Goal: Task Accomplishment & Management: Complete application form

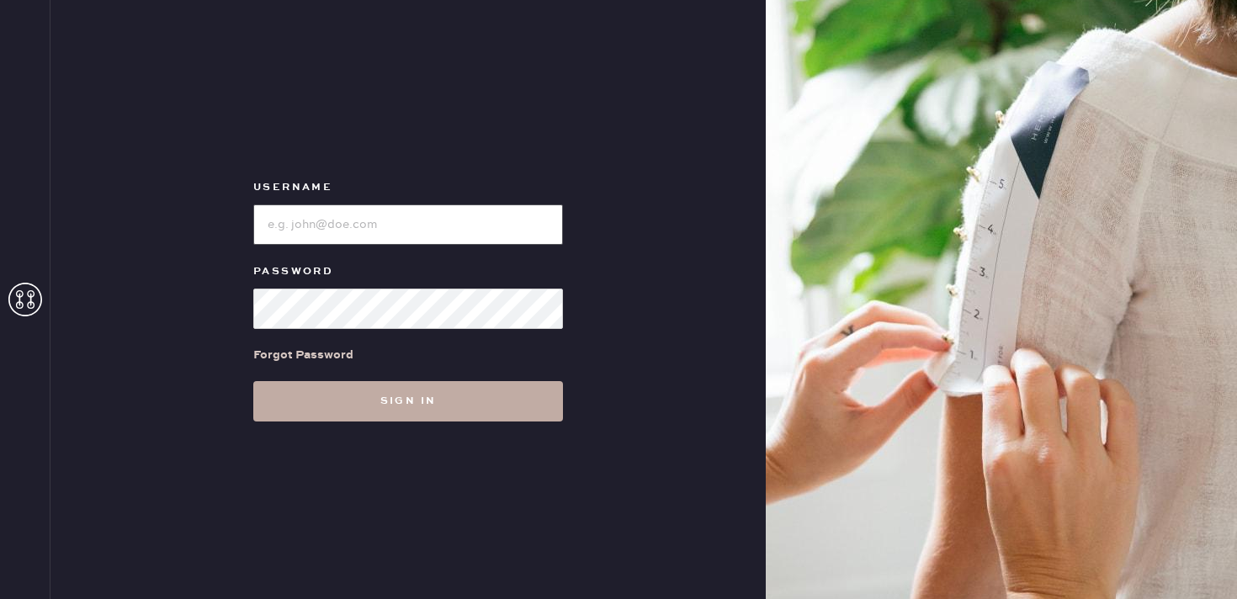
type input "reformationbethesdarow"
click at [429, 406] on button "Sign in" at bounding box center [408, 401] width 310 height 40
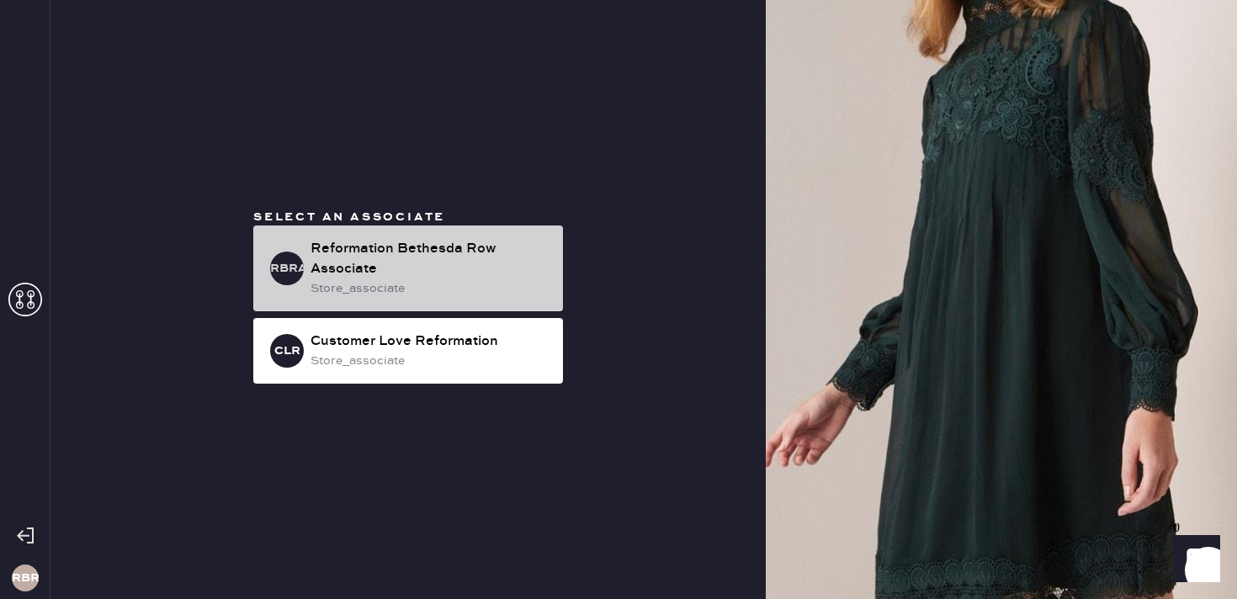
click at [382, 242] on div "Reformation Bethesda Row Associate" at bounding box center [430, 259] width 239 height 40
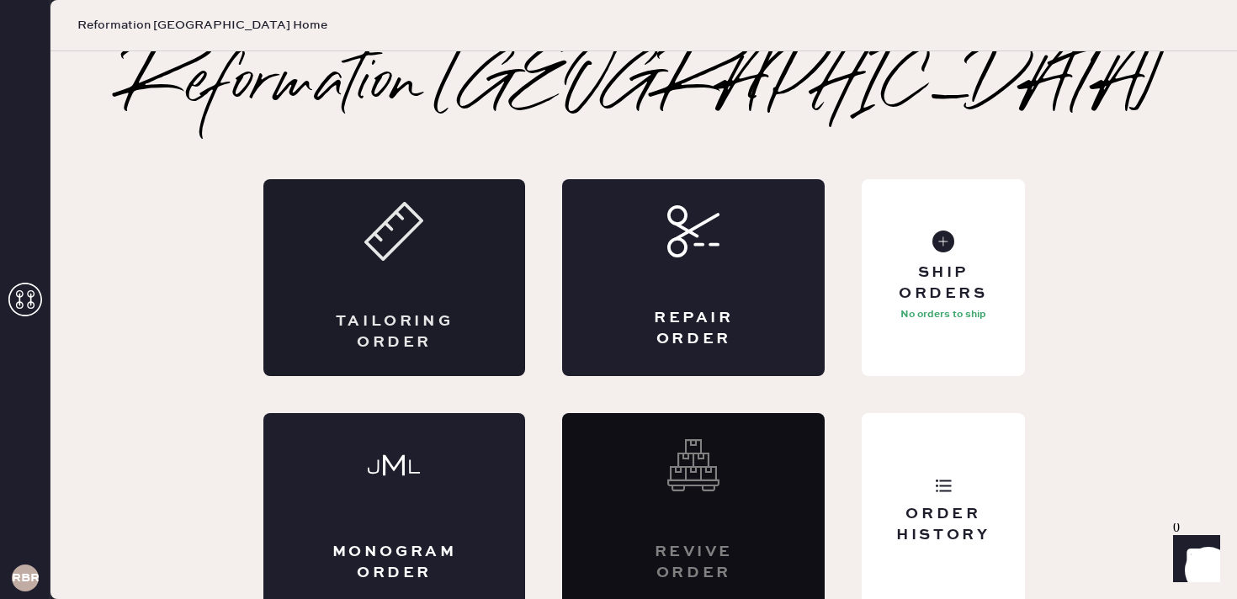
click at [406, 285] on div "Tailoring Order" at bounding box center [394, 277] width 263 height 197
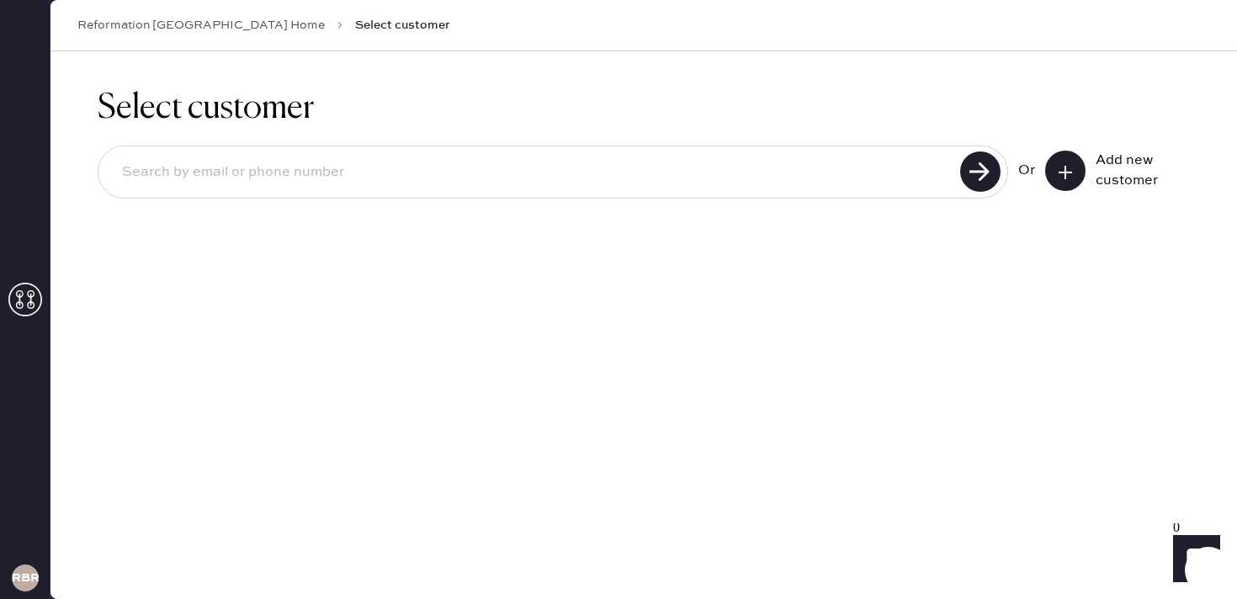
click at [578, 174] on input at bounding box center [532, 172] width 847 height 39
click at [385, 177] on input at bounding box center [532, 172] width 847 height 39
type input "9173642683"
click at [985, 181] on use at bounding box center [980, 171] width 40 height 40
click at [966, 175] on use at bounding box center [980, 171] width 40 height 40
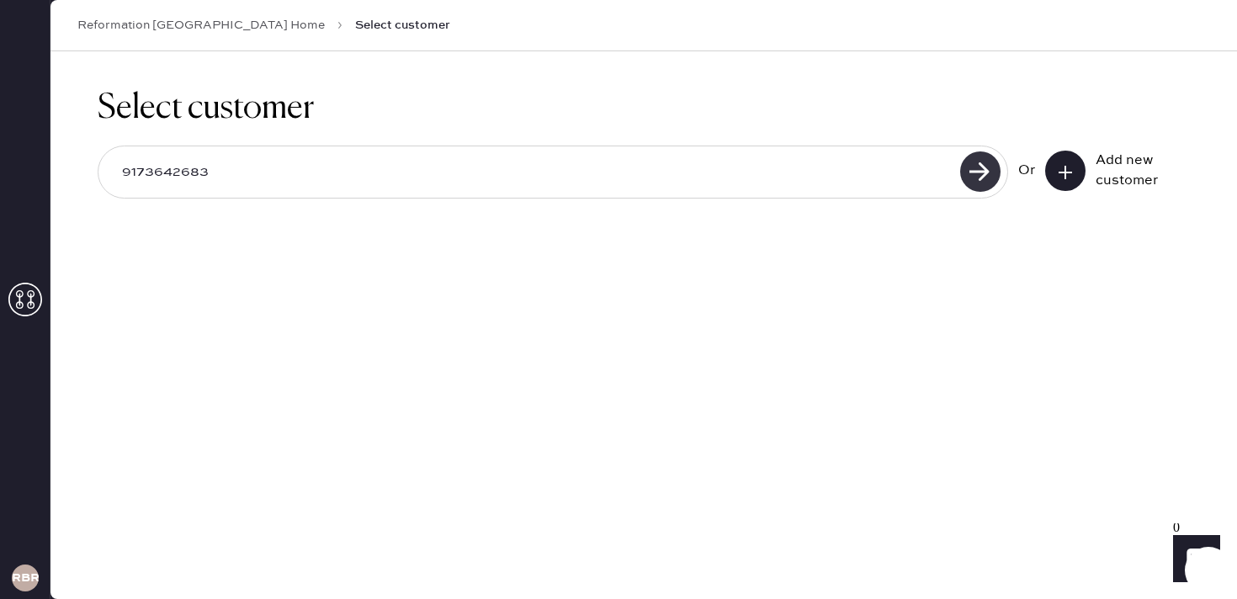
click at [974, 176] on use at bounding box center [980, 171] width 40 height 40
click at [977, 187] on use at bounding box center [980, 171] width 40 height 40
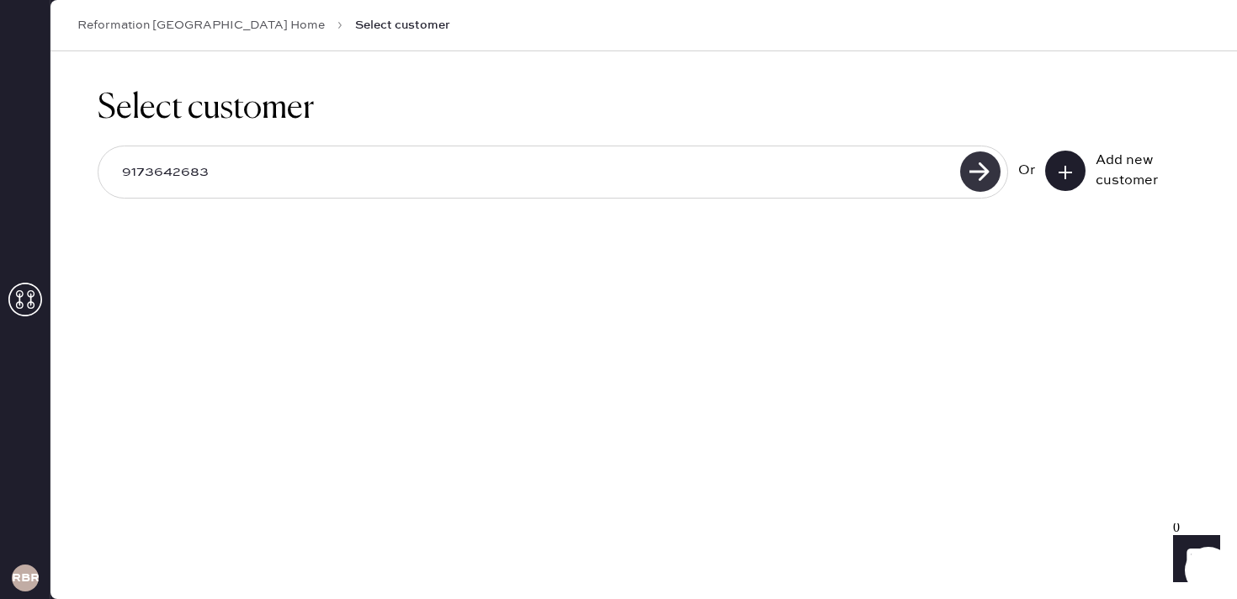
click at [984, 165] on use at bounding box center [980, 171] width 40 height 40
click at [510, 189] on input "9173642683" at bounding box center [532, 172] width 847 height 39
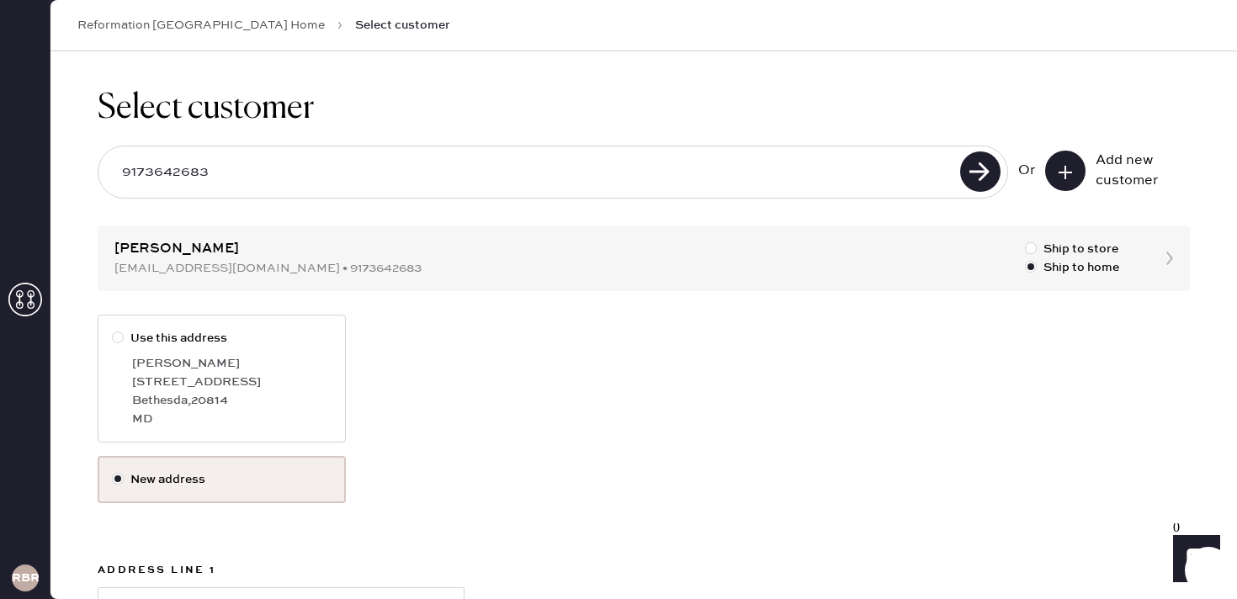
click at [224, 173] on input "9173642683" at bounding box center [532, 172] width 847 height 39
click at [216, 402] on div "[GEOGRAPHIC_DATA] , 20814" at bounding box center [231, 400] width 199 height 19
click at [113, 330] on input "Use this address" at bounding box center [112, 329] width 1 height 1
radio input "true"
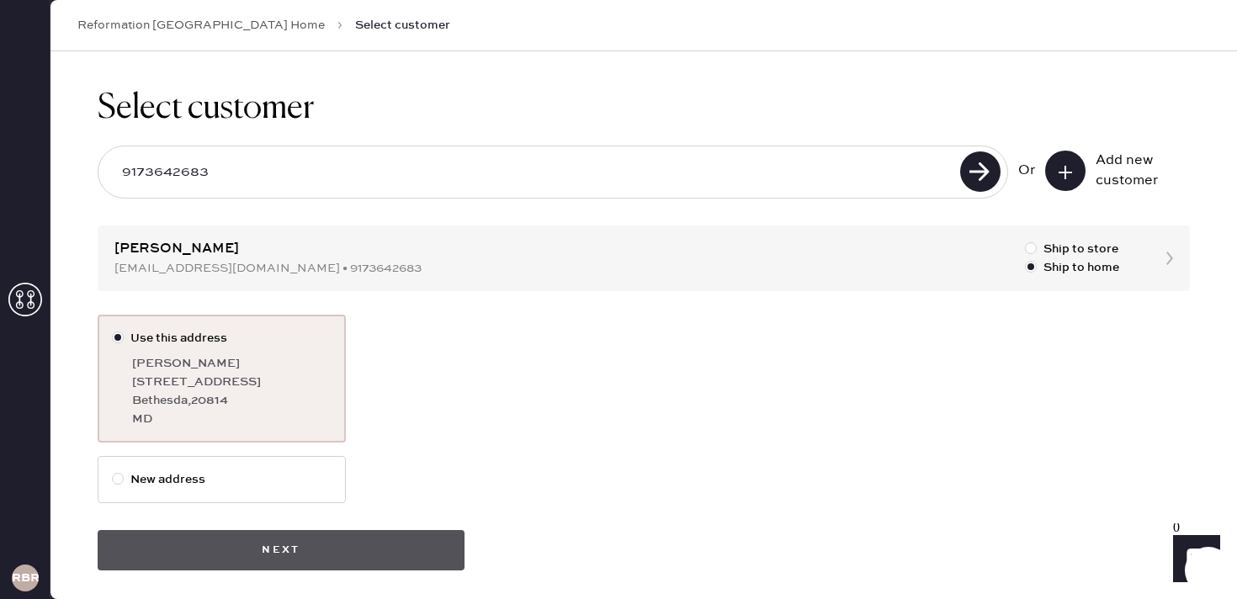
click at [396, 565] on button "Next" at bounding box center [281, 550] width 367 height 40
click at [386, 541] on button "Next" at bounding box center [281, 550] width 367 height 40
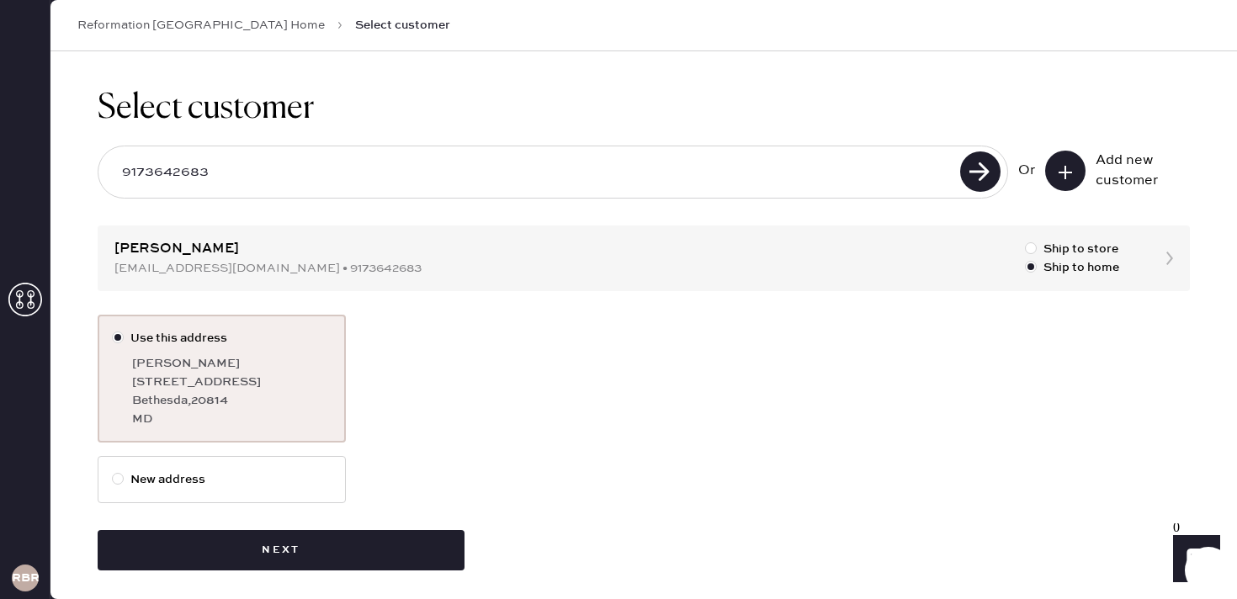
scroll to position [8, 0]
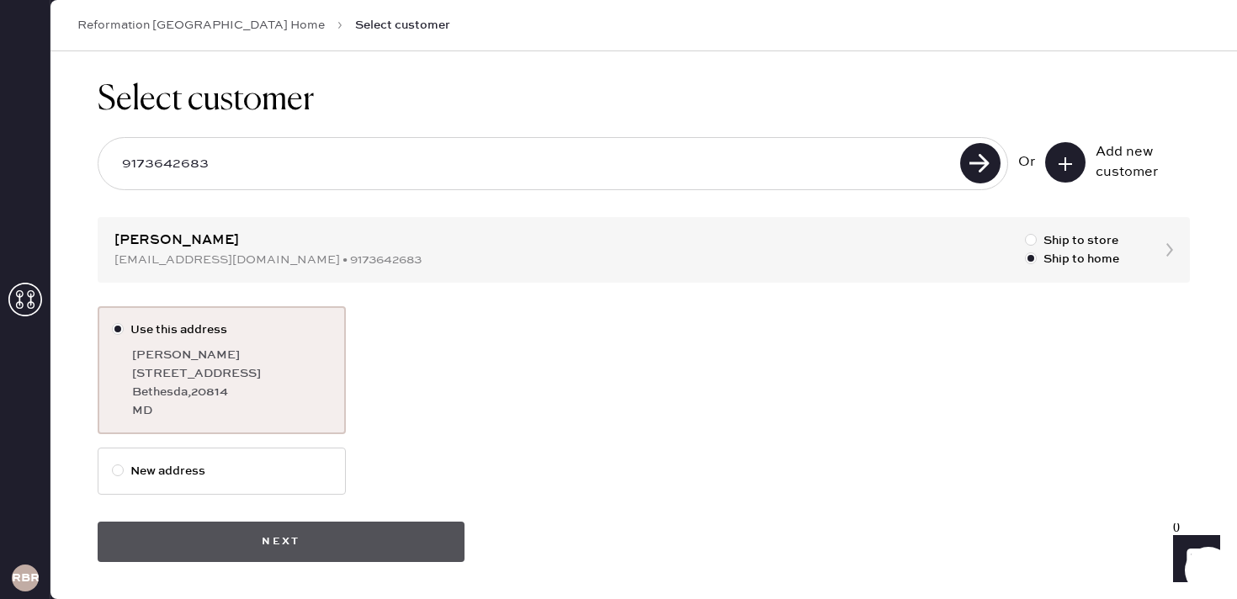
click at [274, 530] on button "Next" at bounding box center [281, 542] width 367 height 40
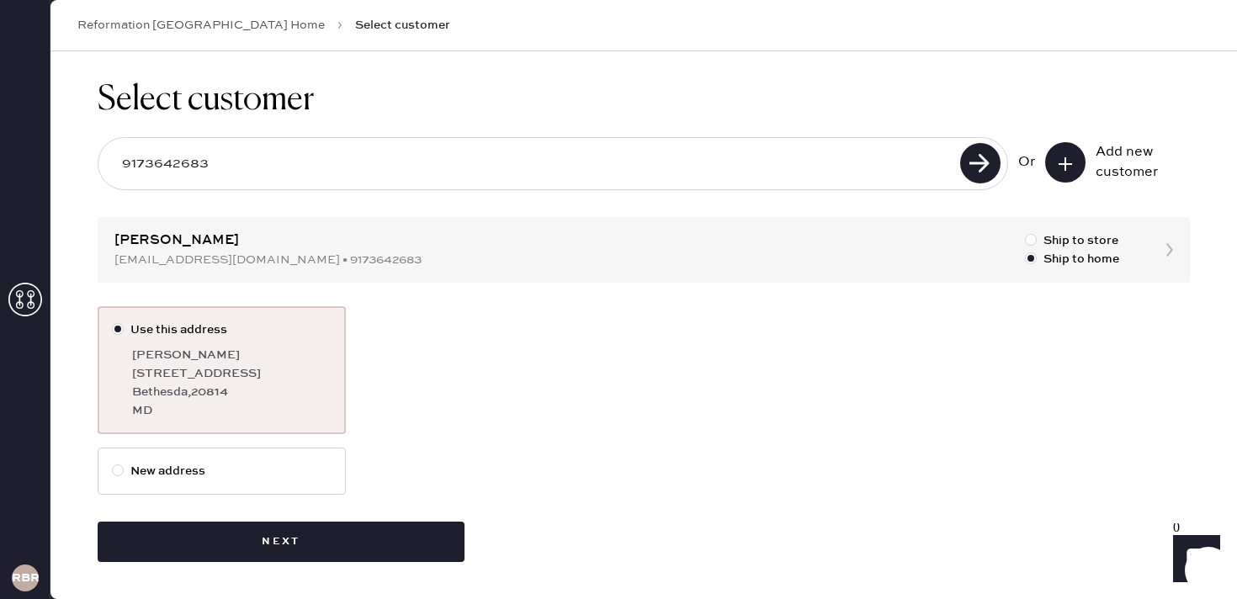
click at [231, 406] on div "MD" at bounding box center [231, 410] width 199 height 19
click at [113, 321] on input "Use this address" at bounding box center [112, 321] width 1 height 1
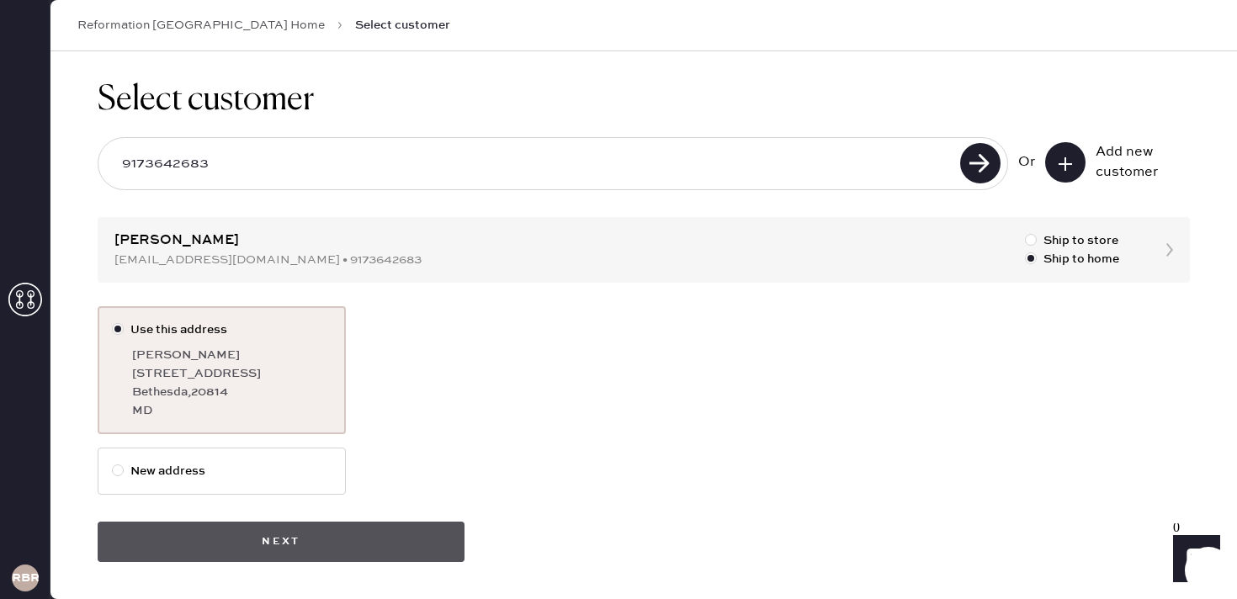
click at [295, 555] on button "Next" at bounding box center [281, 542] width 367 height 40
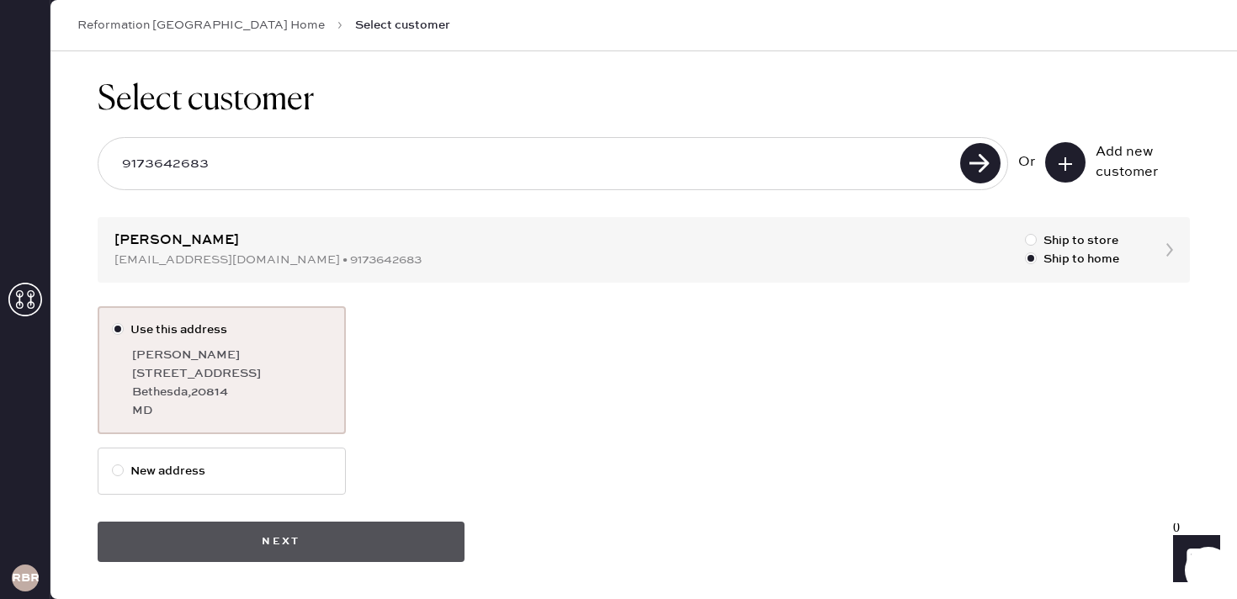
click at [295, 555] on button "Next" at bounding box center [281, 542] width 367 height 40
click at [354, 543] on button "Next" at bounding box center [281, 542] width 367 height 40
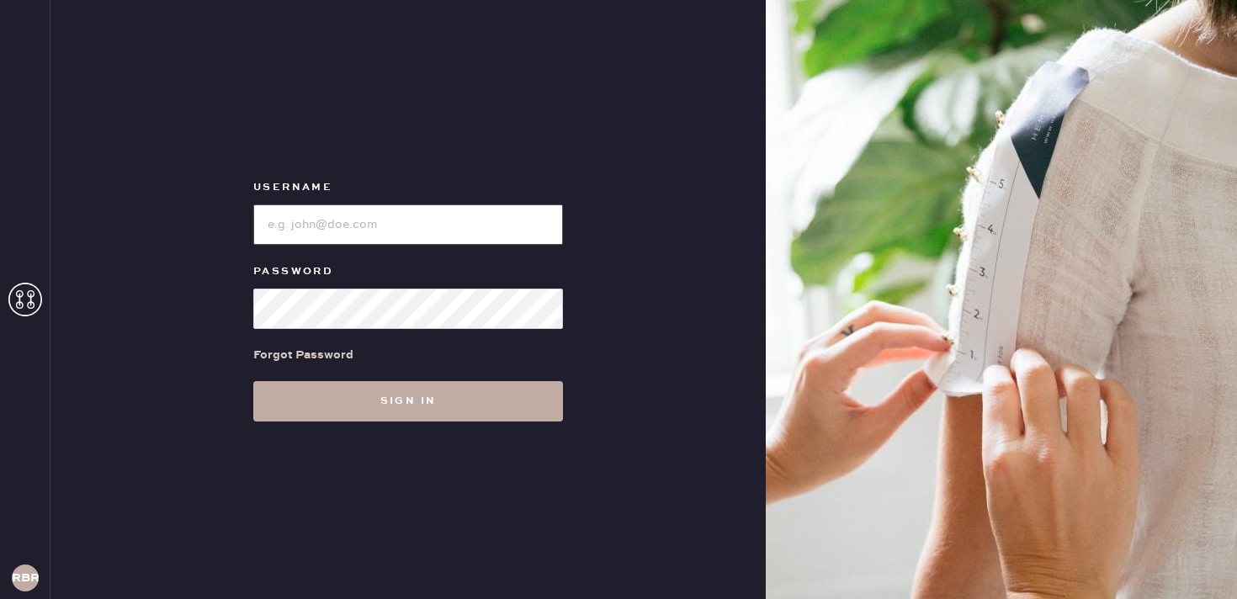
type input "reformationbethesdarow"
click at [414, 406] on button "Sign in" at bounding box center [408, 401] width 310 height 40
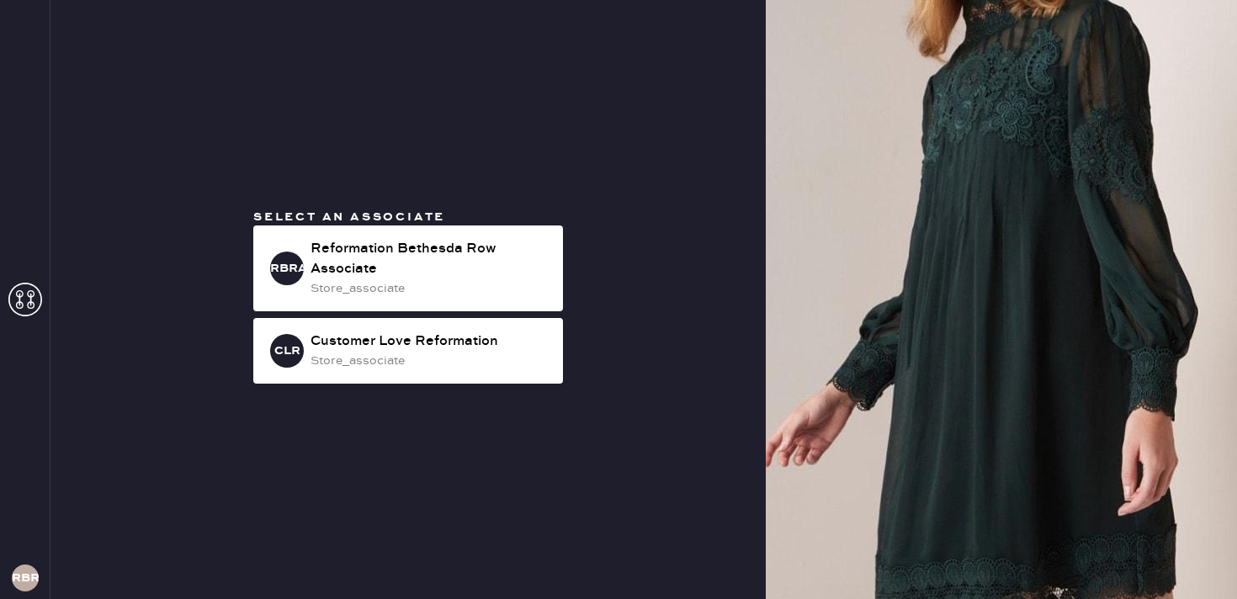
click at [405, 225] on div "Select an associate RBRA Reformation [GEOGRAPHIC_DATA] Associate store_associat…" at bounding box center [408, 300] width 337 height 182
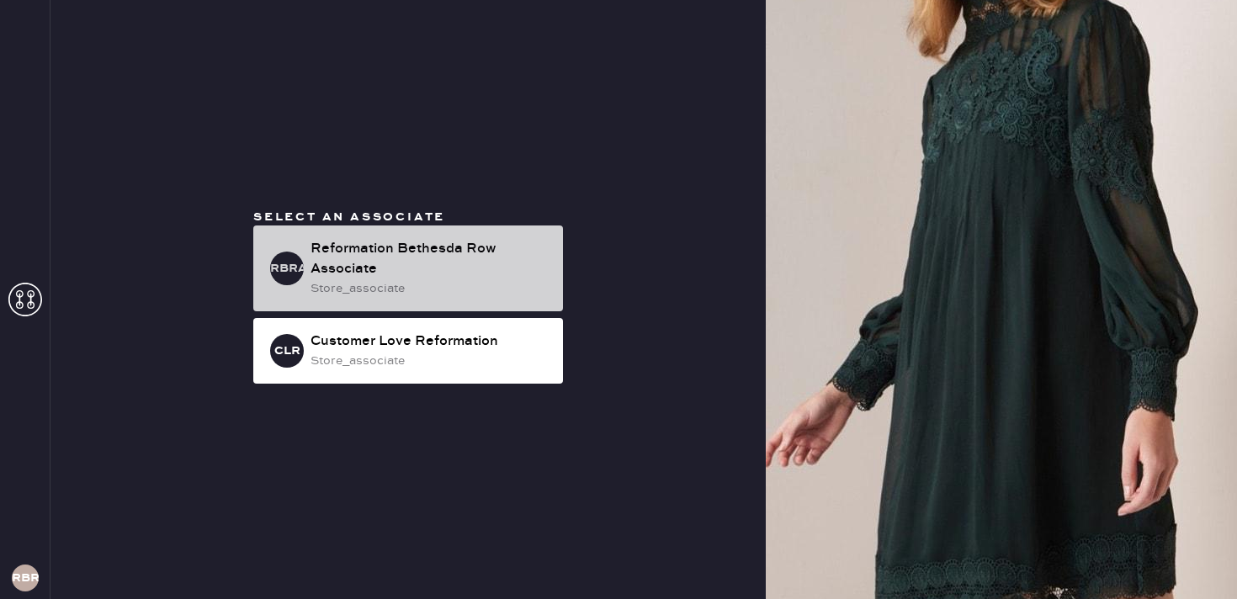
click at [399, 250] on div "Reformation Bethesda Row Associate" at bounding box center [430, 259] width 239 height 40
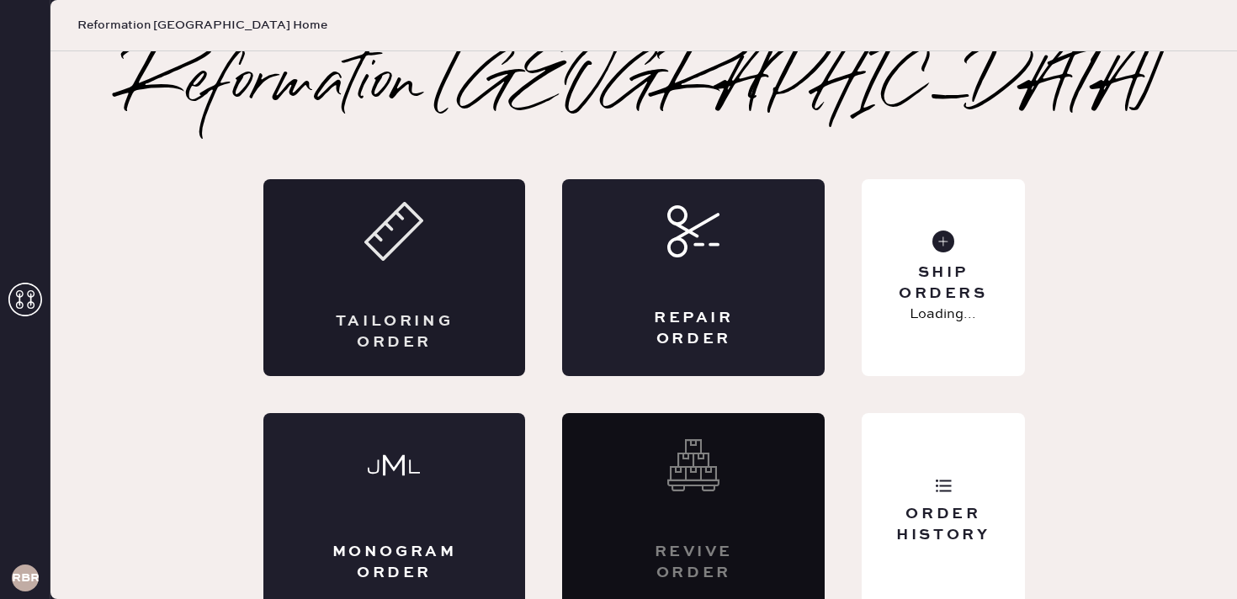
click at [317, 310] on div "Tailoring Order" at bounding box center [394, 277] width 263 height 197
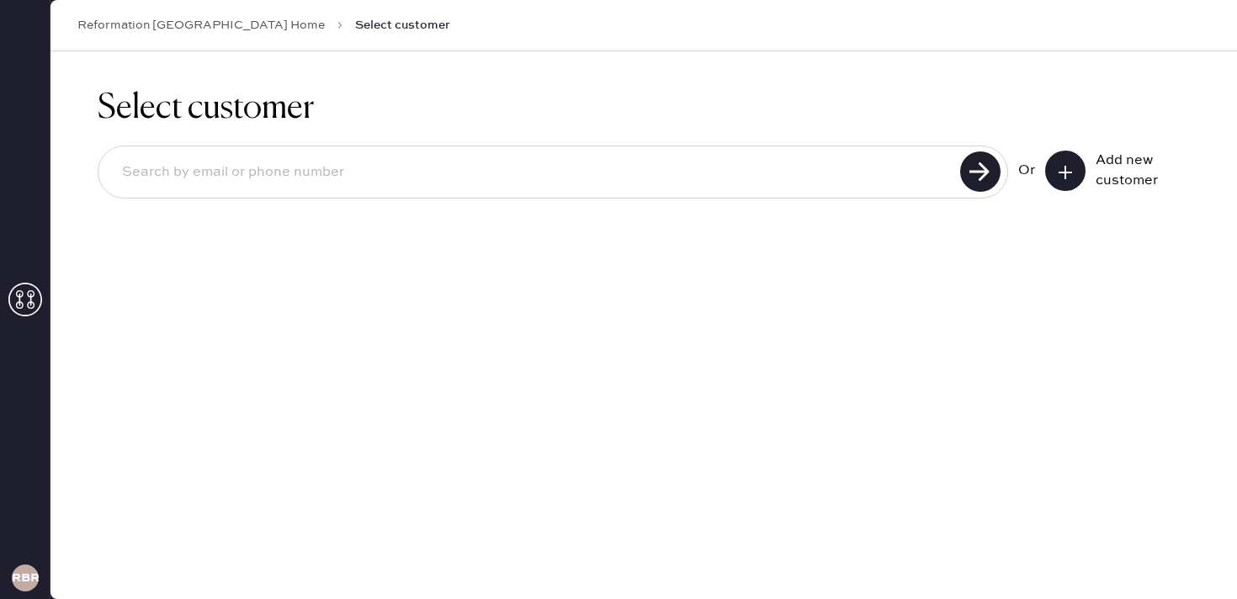
click at [243, 173] on input at bounding box center [532, 172] width 847 height 39
type input "9173642683"
click at [983, 172] on use at bounding box center [980, 171] width 40 height 40
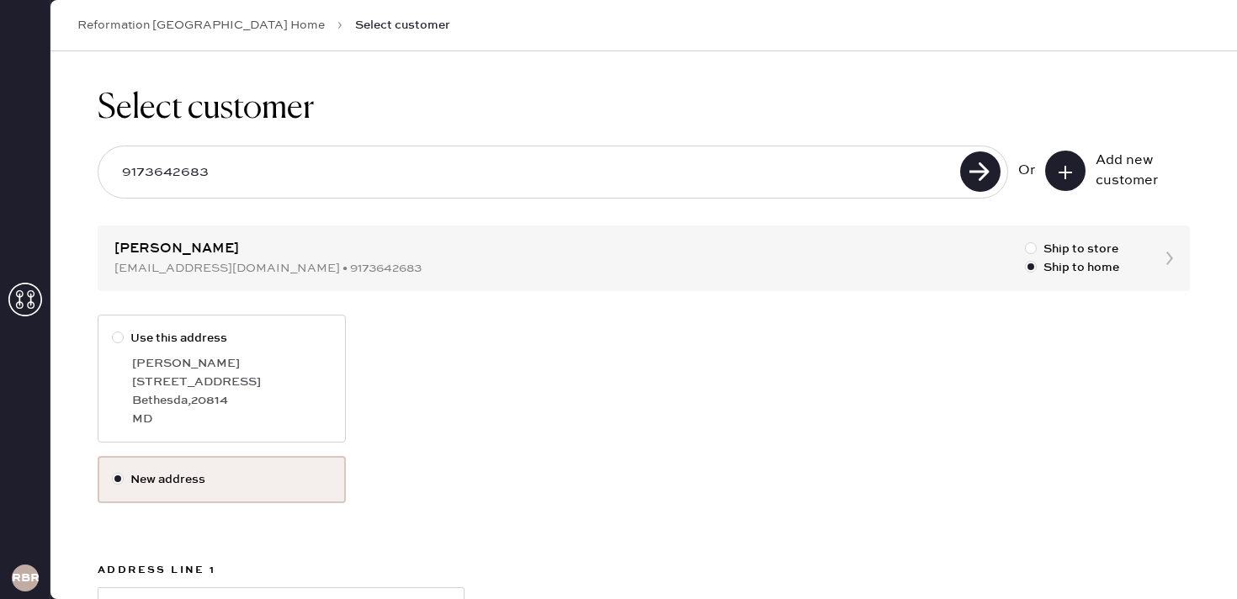
click at [206, 406] on div "[GEOGRAPHIC_DATA] , 20814" at bounding box center [231, 400] width 199 height 19
click at [113, 330] on input "Use this address" at bounding box center [112, 329] width 1 height 1
radio input "true"
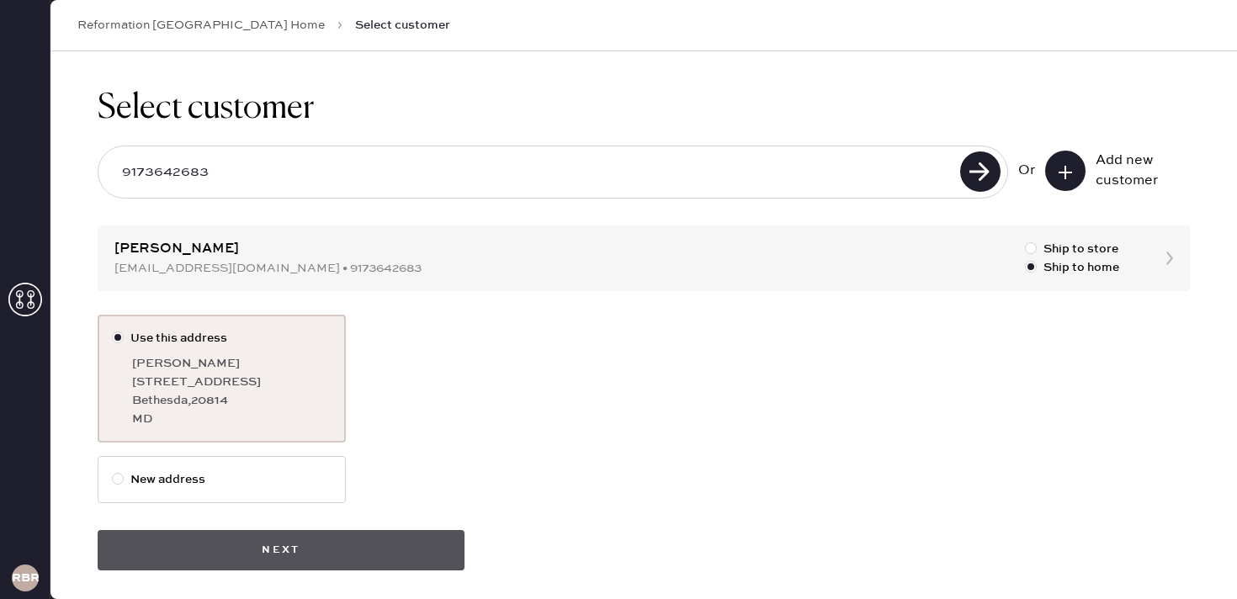
click at [386, 552] on button "Next" at bounding box center [281, 550] width 367 height 40
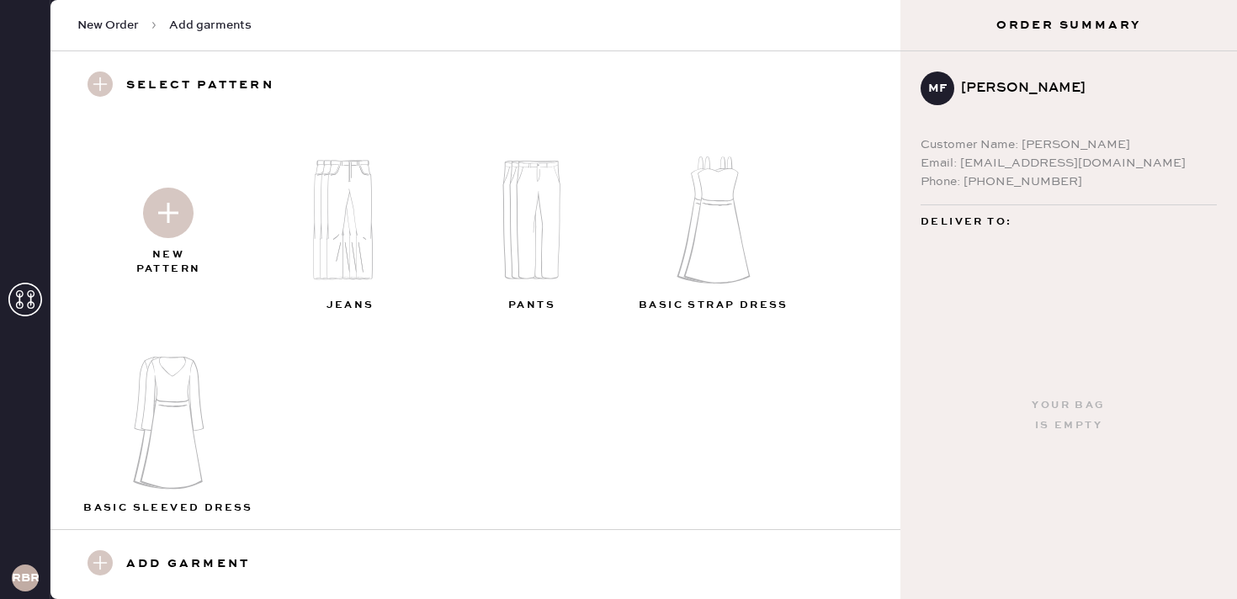
click at [532, 248] on img at bounding box center [539, 220] width 182 height 146
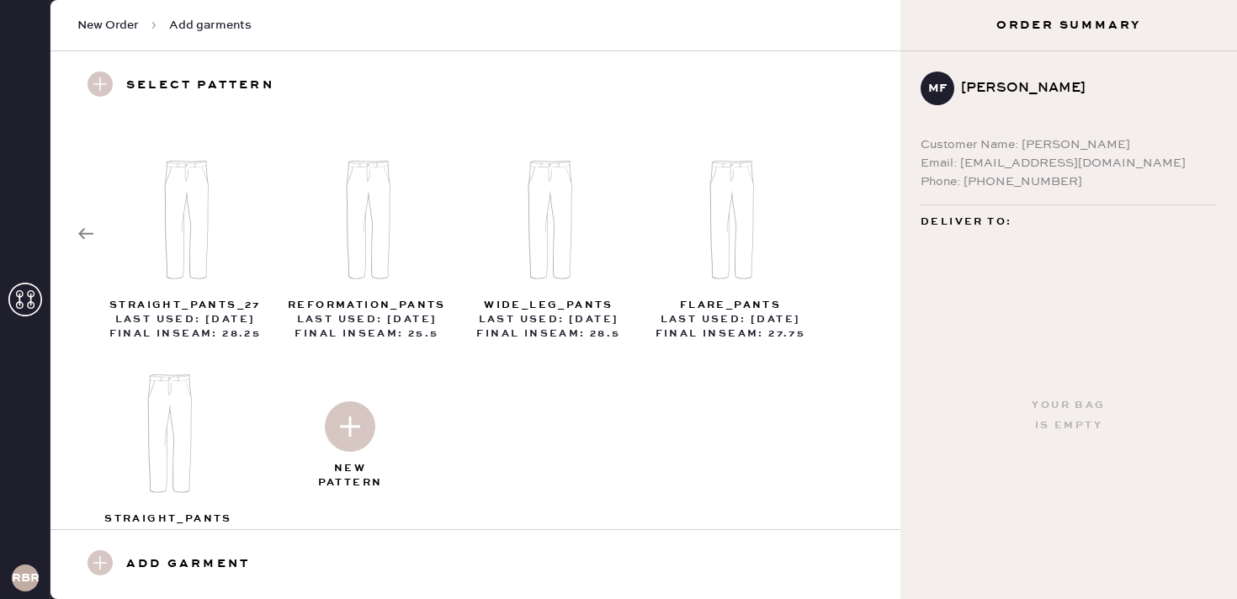
click at [86, 229] on icon at bounding box center [85, 234] width 17 height 17
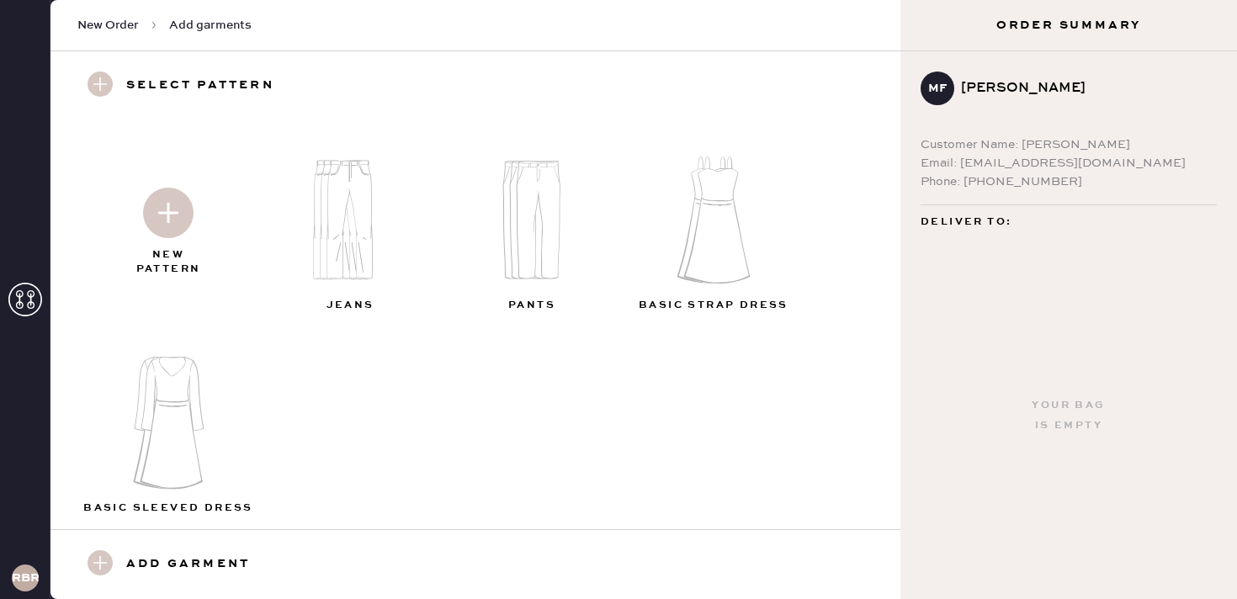
click at [169, 198] on img at bounding box center [168, 213] width 50 height 50
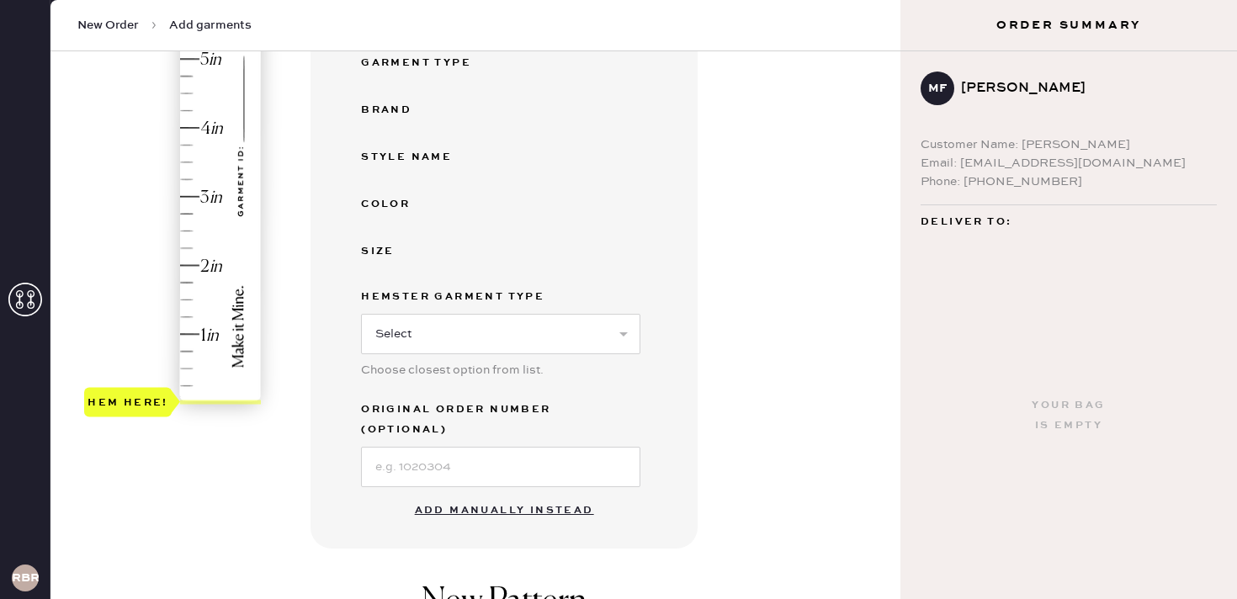
scroll to position [381, 0]
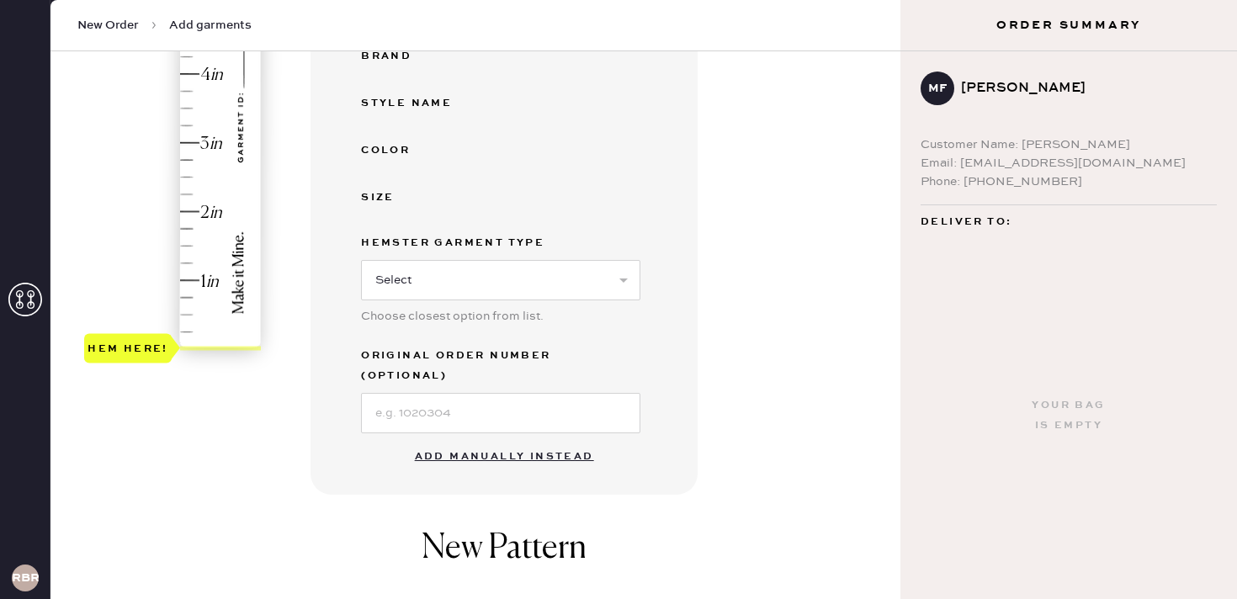
click at [496, 440] on button "Add manually instead" at bounding box center [504, 457] width 199 height 34
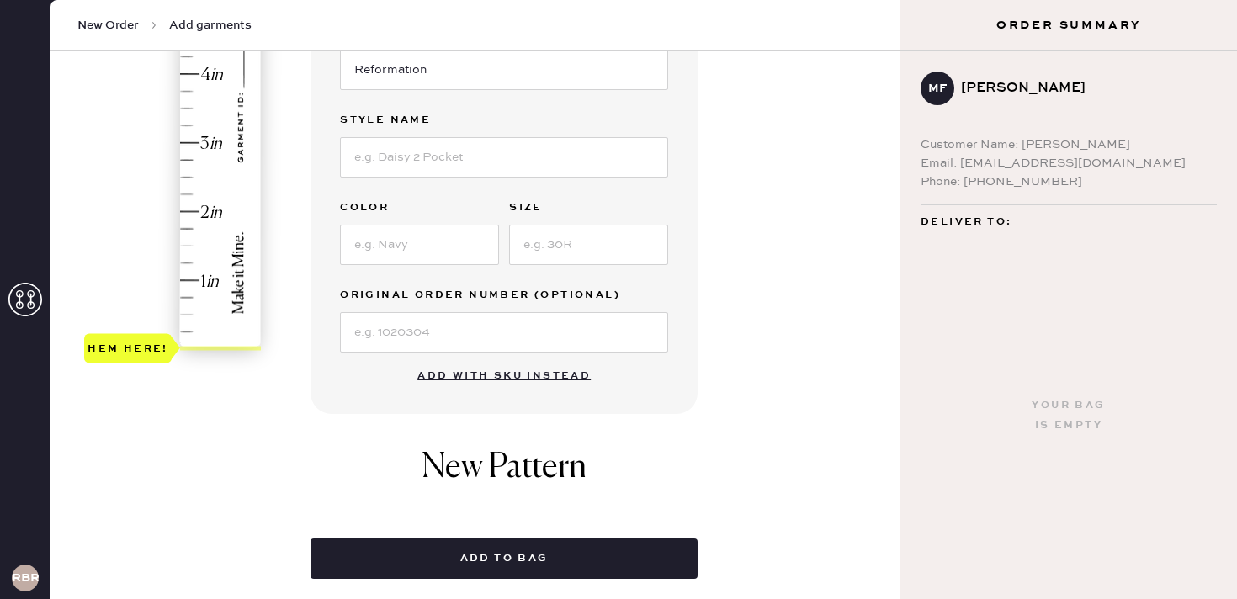
scroll to position [370, 0]
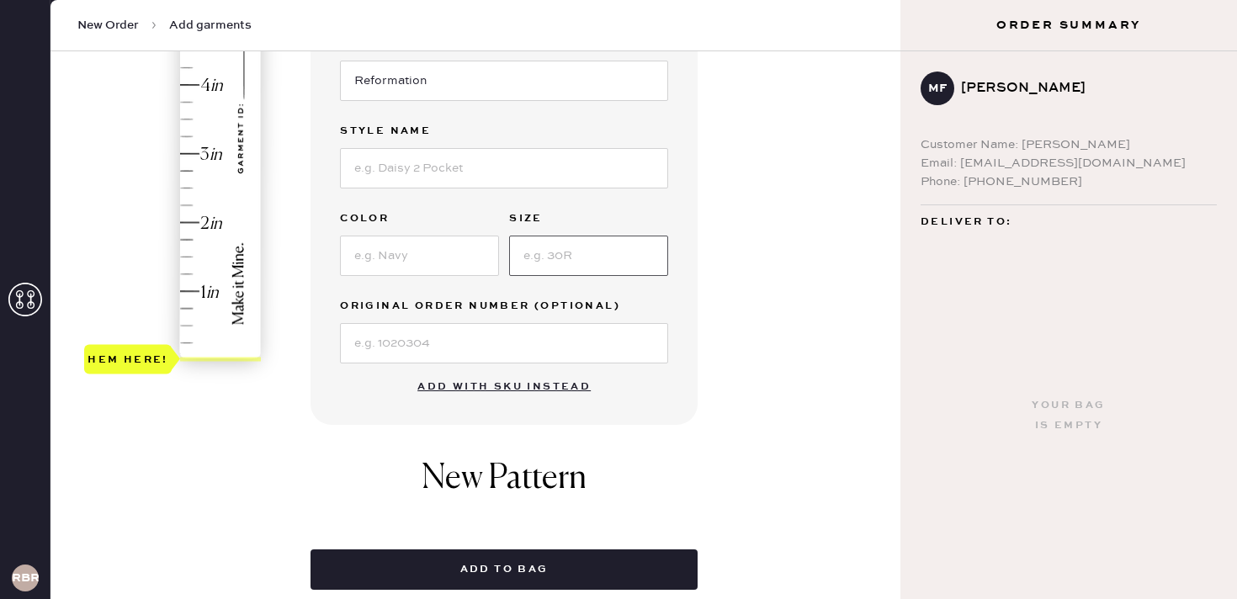
click at [583, 257] on input at bounding box center [588, 256] width 159 height 40
type input "XS"
click at [411, 258] on input at bounding box center [419, 256] width 159 height 40
type input "BLACK CURRANT"
click at [443, 163] on input at bounding box center [504, 168] width 328 height 40
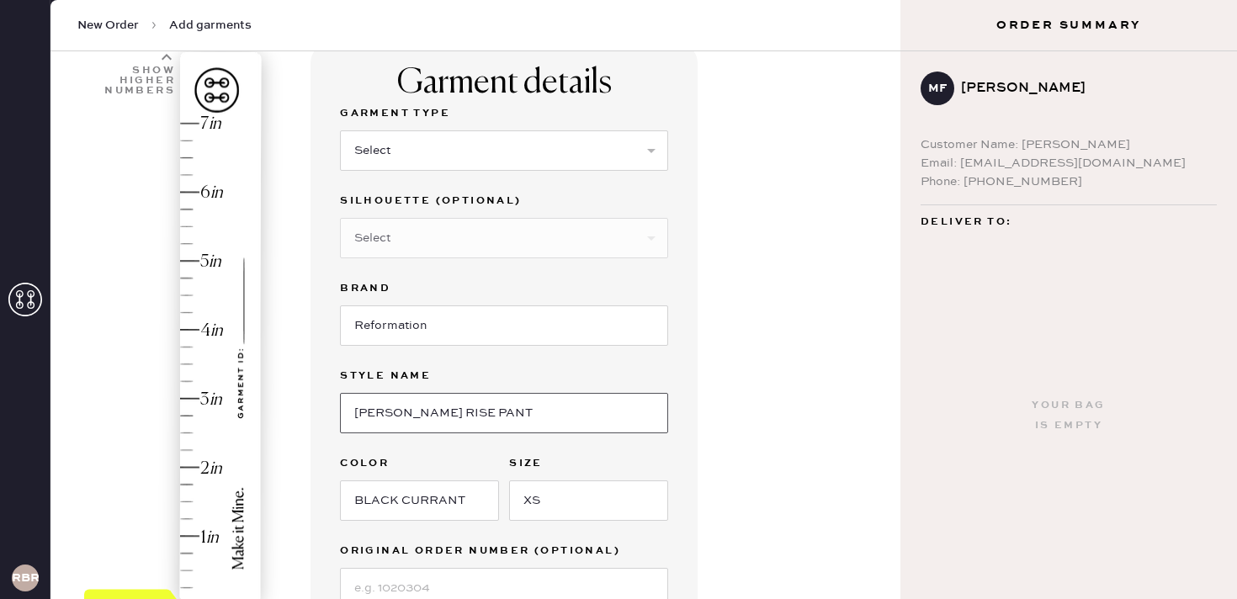
scroll to position [109, 0]
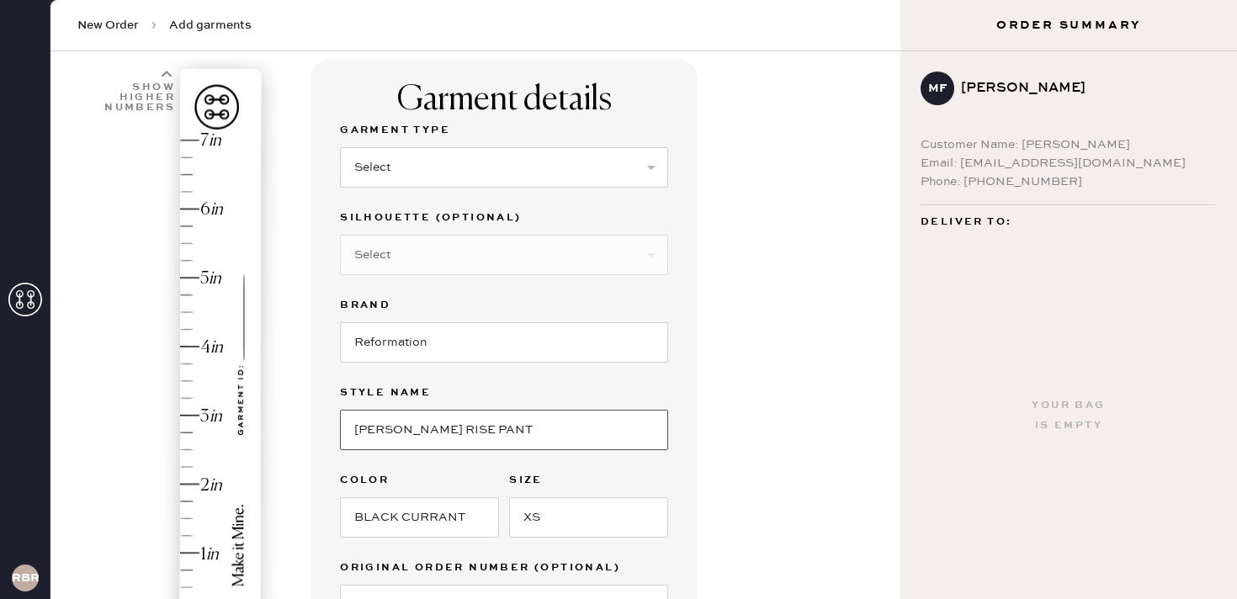
type input "[PERSON_NAME] RISE PANT"
click at [428, 160] on select "Select Basic Skirt Jeans Leggings Pants Shorts Basic Sleeved Dress Basic Sleeve…" at bounding box center [504, 167] width 328 height 40
select select "4"
type input "3.5"
click at [189, 380] on div "Hem here!" at bounding box center [173, 381] width 179 height 496
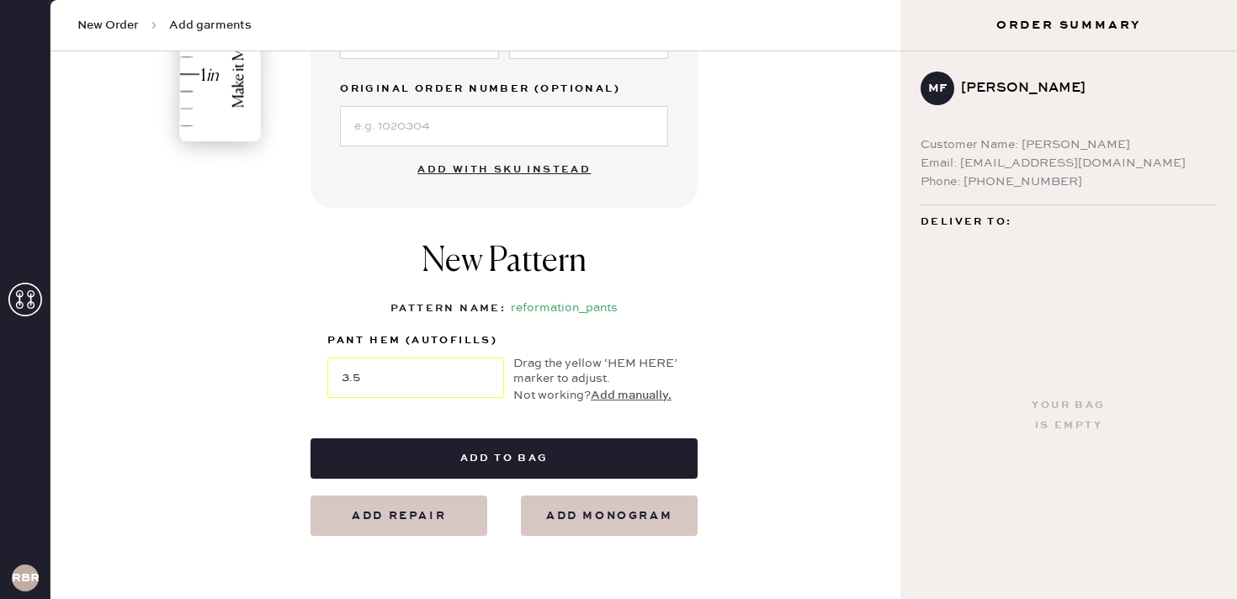
scroll to position [598, 0]
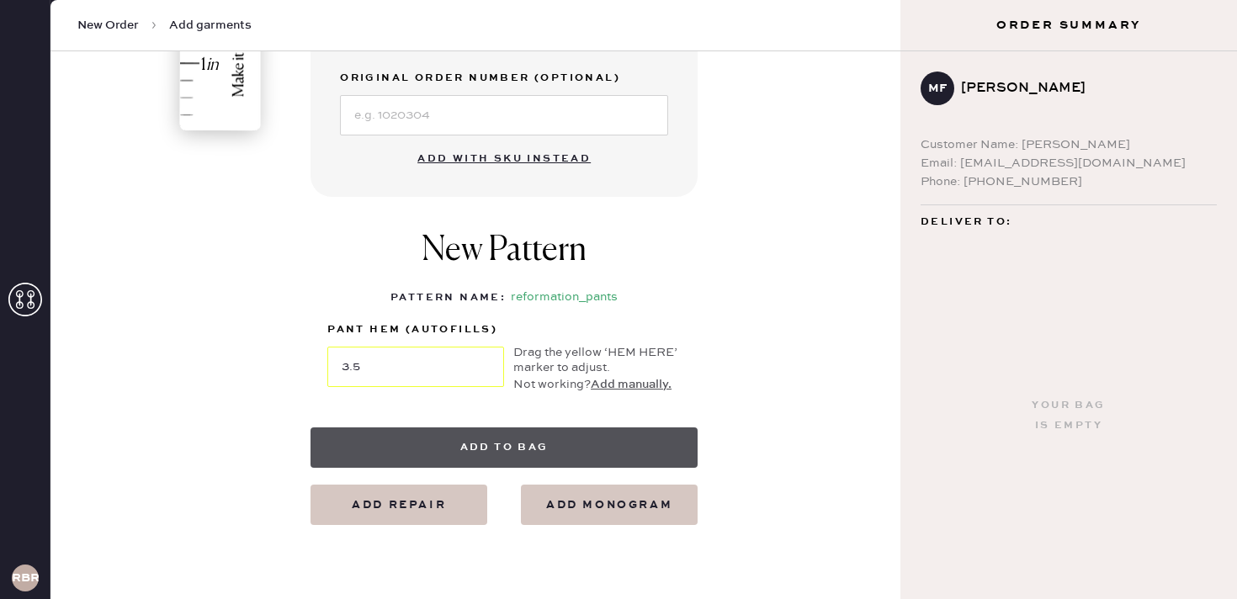
click at [498, 432] on button "Add to bag" at bounding box center [504, 447] width 387 height 40
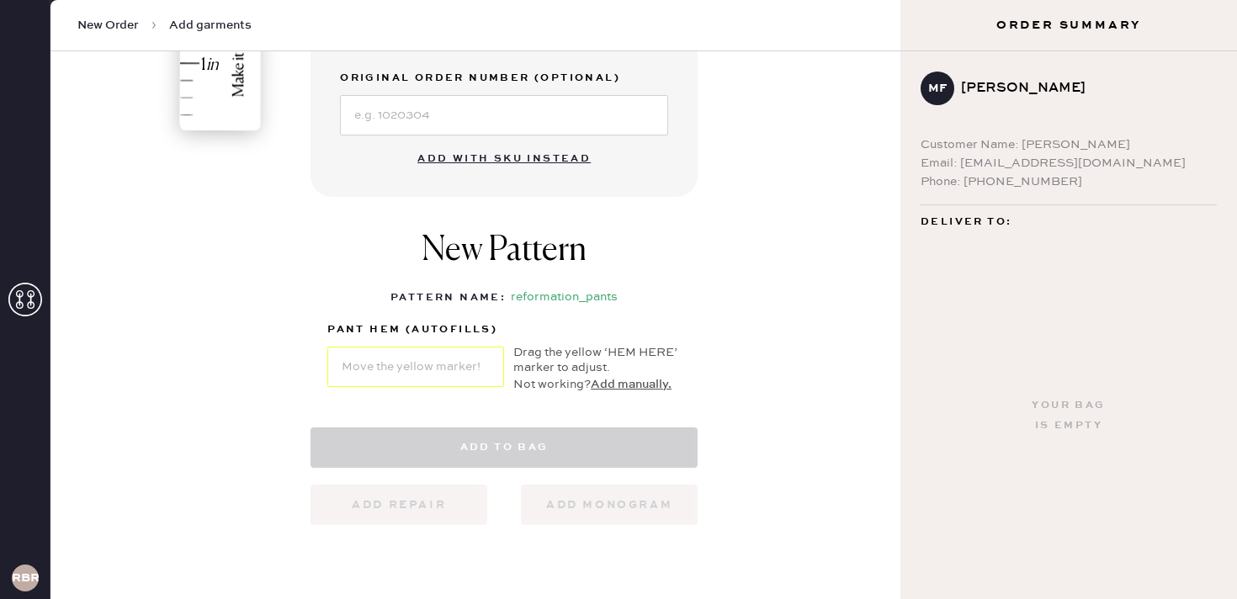
select select "4"
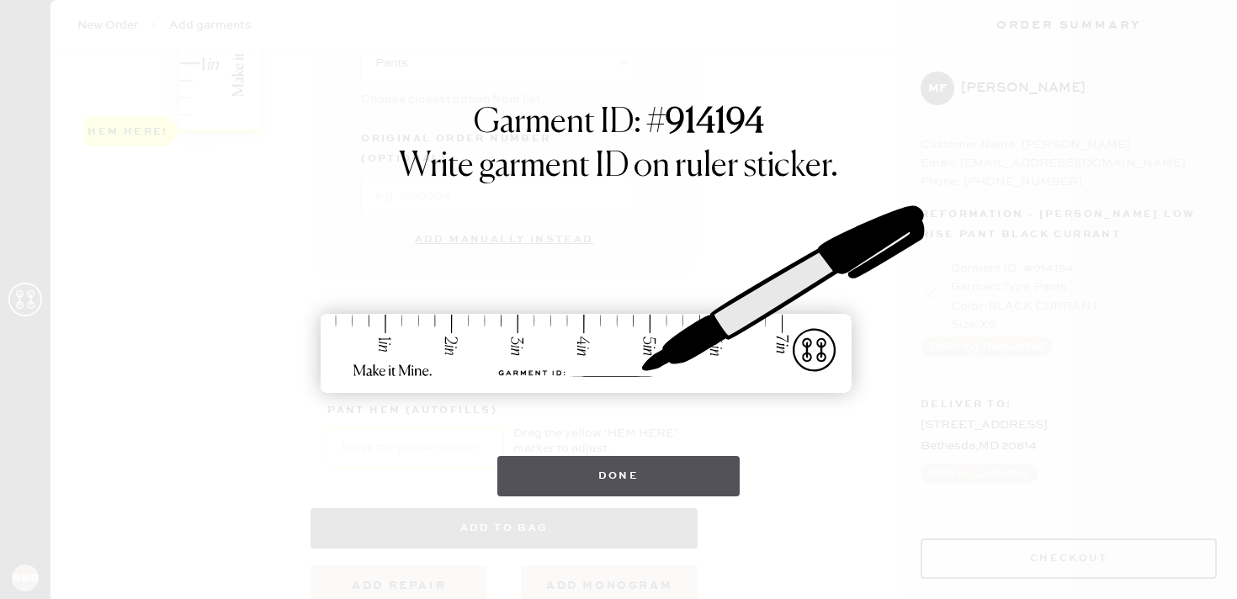
click at [608, 481] on button "Done" at bounding box center [618, 476] width 243 height 40
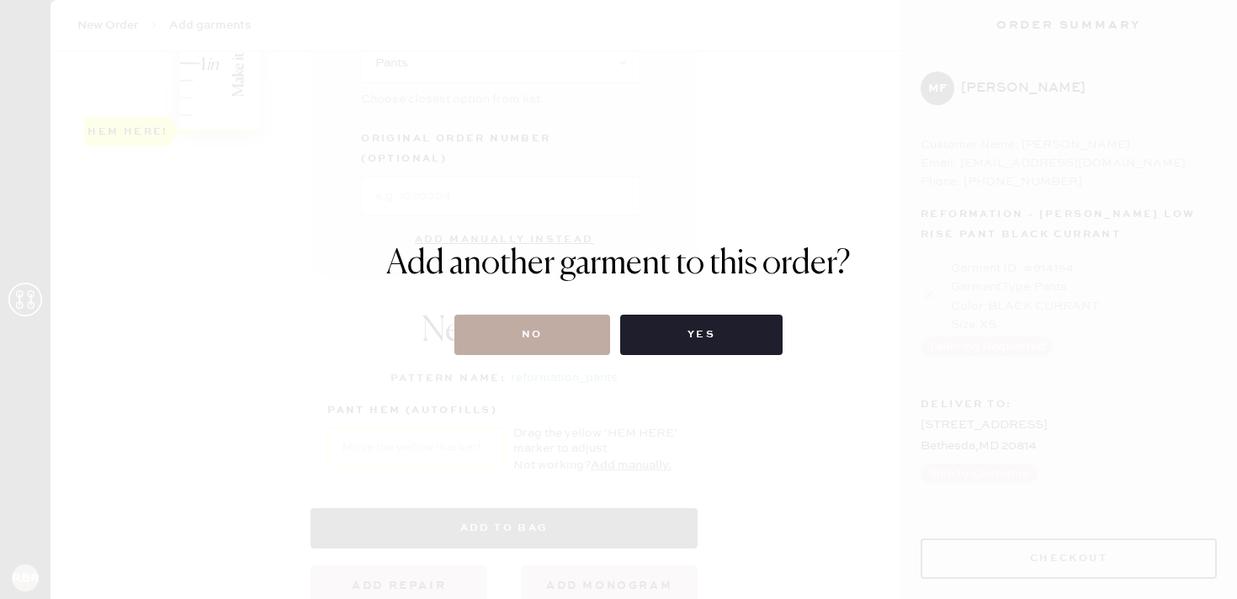
click at [566, 343] on button "No" at bounding box center [532, 335] width 156 height 40
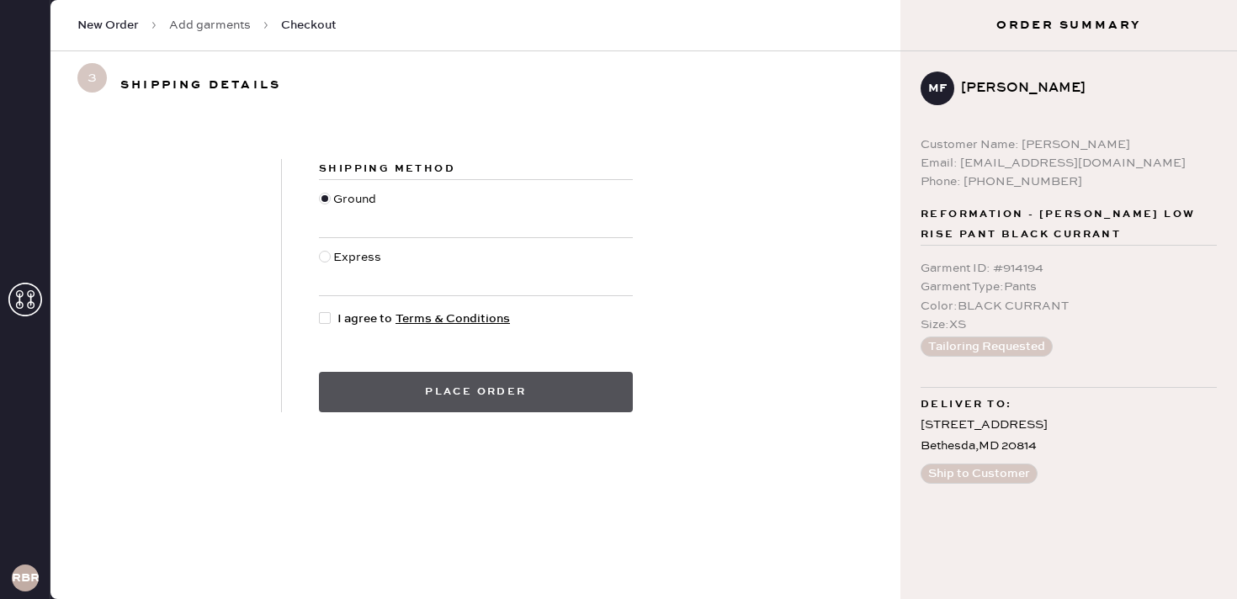
click at [474, 396] on button "Place order" at bounding box center [476, 392] width 314 height 40
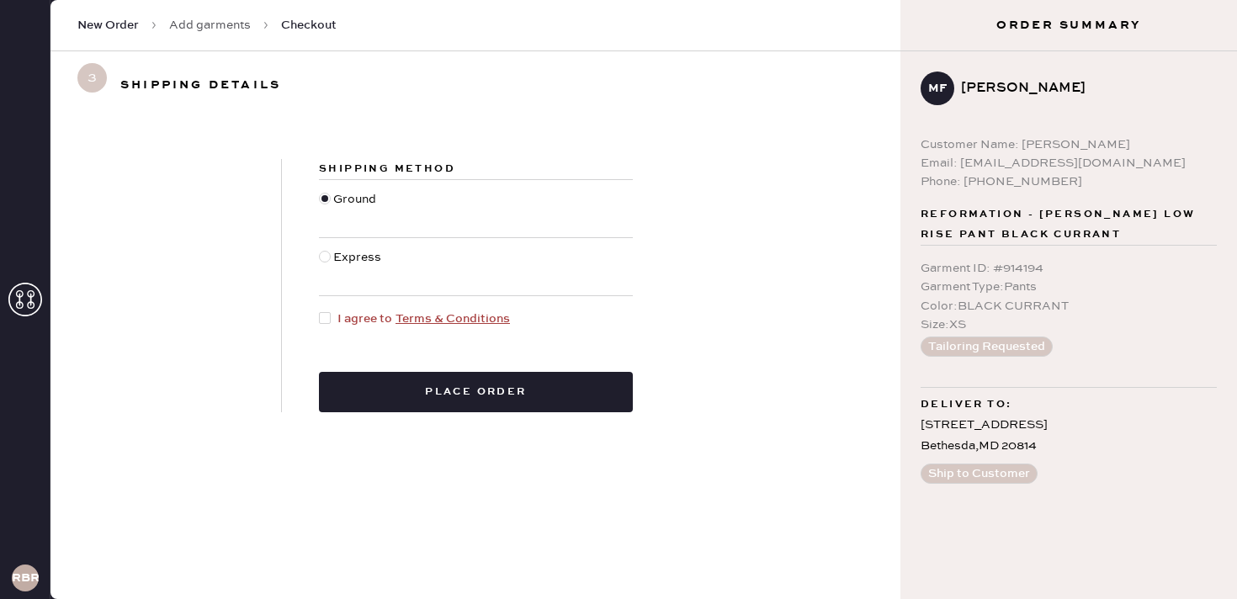
click at [326, 319] on div at bounding box center [325, 318] width 12 height 12
click at [320, 311] on input "I agree to Terms & Conditions" at bounding box center [319, 310] width 1 height 1
checkbox input "true"
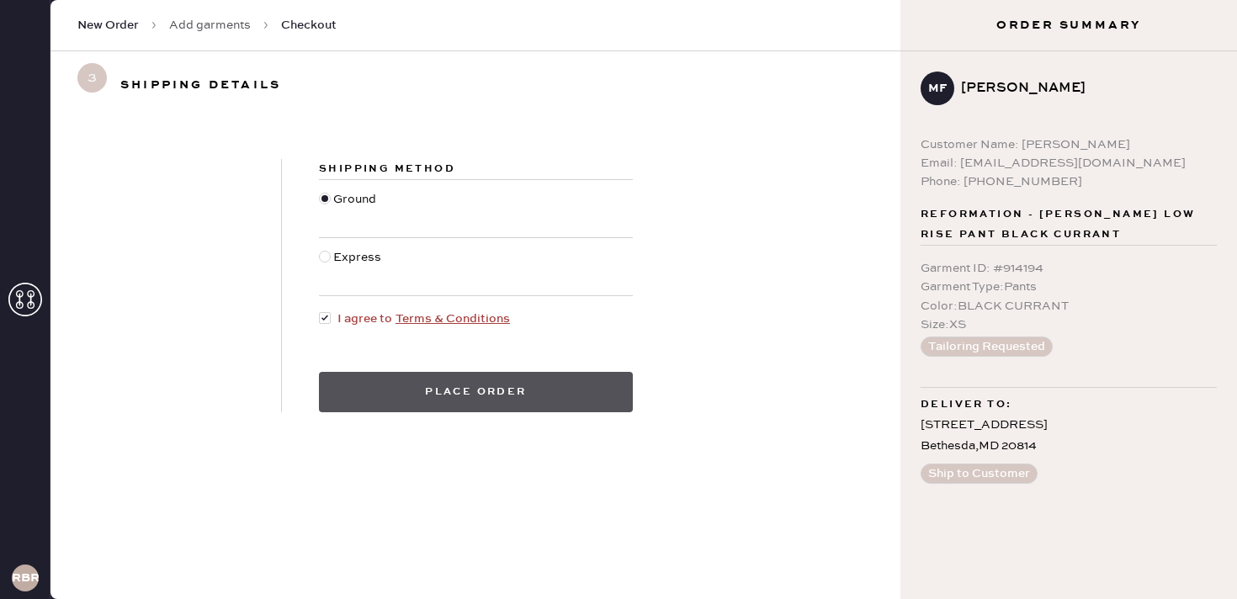
click at [393, 401] on button "Place order" at bounding box center [476, 392] width 314 height 40
